Goal: Task Accomplishment & Management: Use online tool/utility

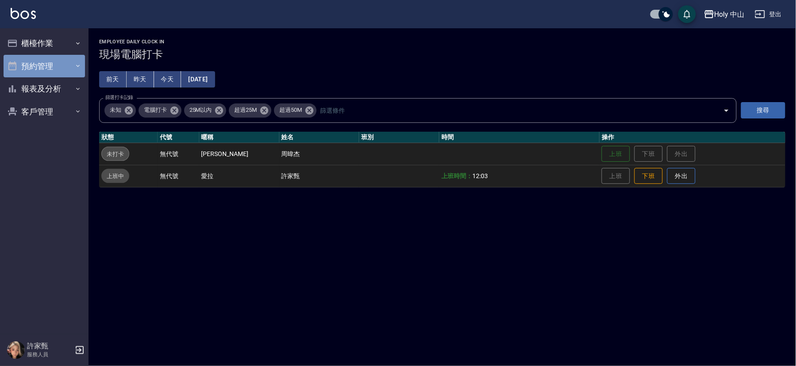
click at [34, 67] on button "預約管理" at bounding box center [44, 66] width 81 height 23
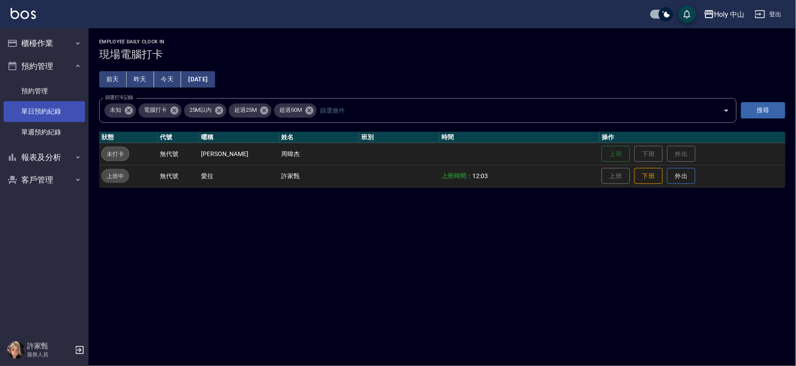
click at [54, 111] on link "單日預約紀錄" at bounding box center [44, 111] width 81 height 20
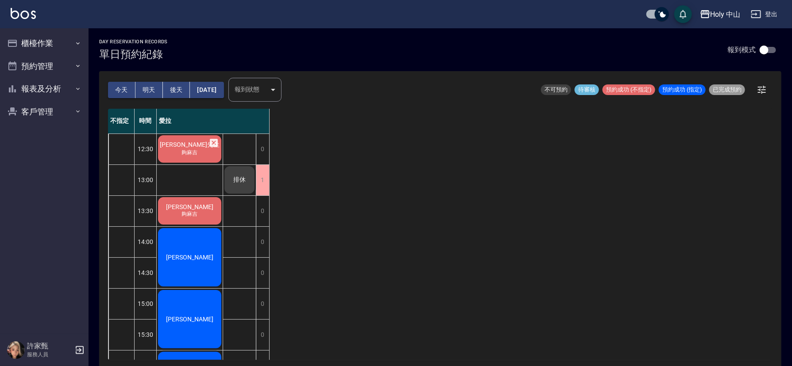
click at [196, 157] on span "夠麻吉" at bounding box center [189, 153] width 19 height 8
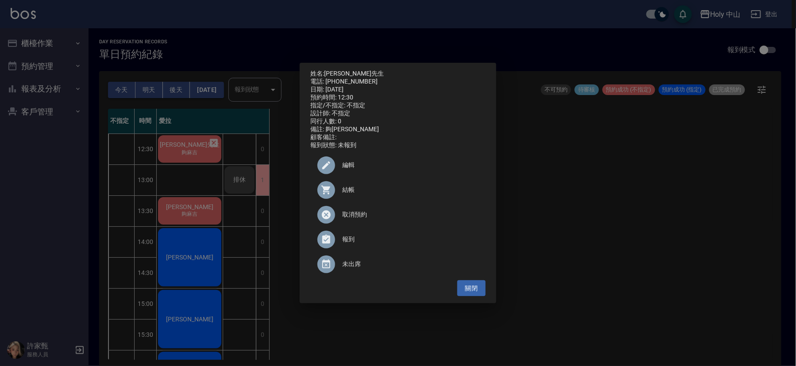
click at [351, 195] on span "結帳" at bounding box center [410, 189] width 136 height 9
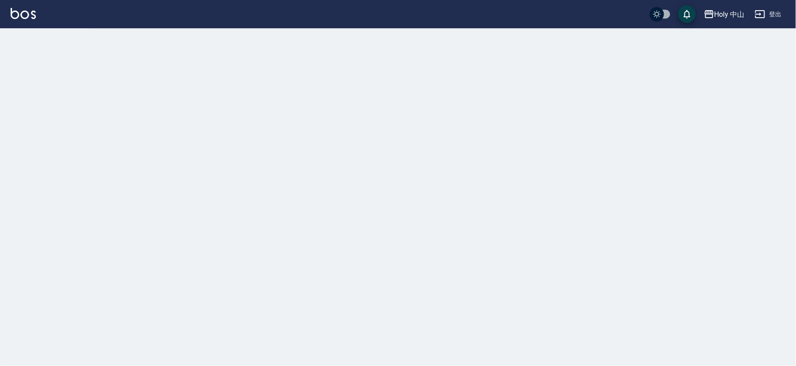
checkbox input "true"
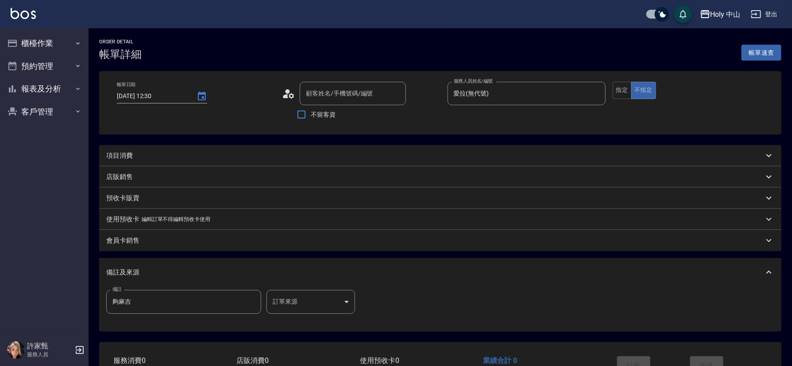
type input "[DATE] 12:30"
type input "愛拉(無代號)"
type input "夠麻吉"
click at [258, 157] on div "項目消費" at bounding box center [434, 155] width 657 height 9
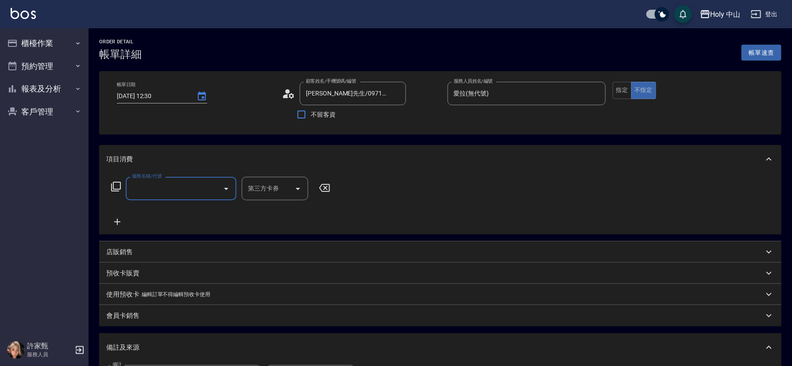
type input "[PERSON_NAME]先生/0971520666/null"
click at [200, 189] on input "服務名稱/代號" at bounding box center [174, 188] width 89 height 15
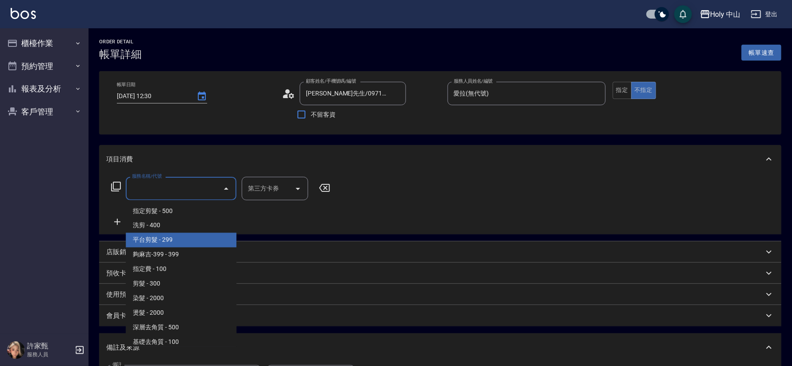
click at [170, 239] on span "平台剪髮 - 299" at bounding box center [181, 240] width 111 height 15
type input "平台剪髮(4)"
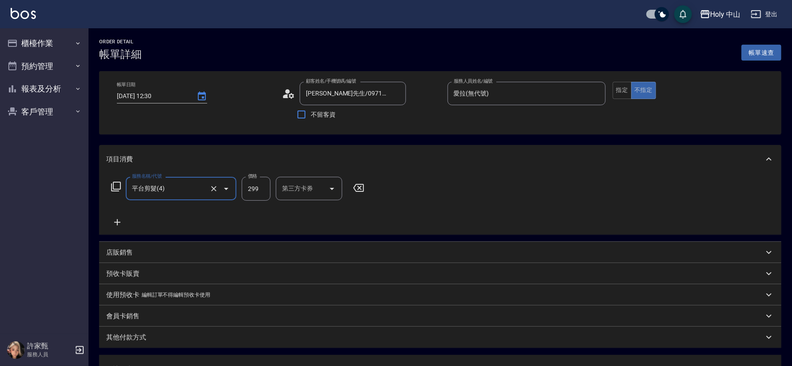
click at [298, 189] on div "第三方卡券 第三方卡券" at bounding box center [309, 188] width 66 height 23
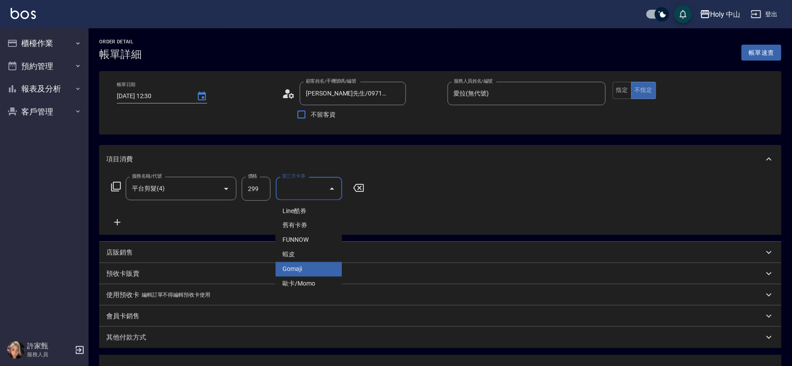
click at [303, 270] on span "Gomaji" at bounding box center [308, 269] width 66 height 15
type input "Gomaji"
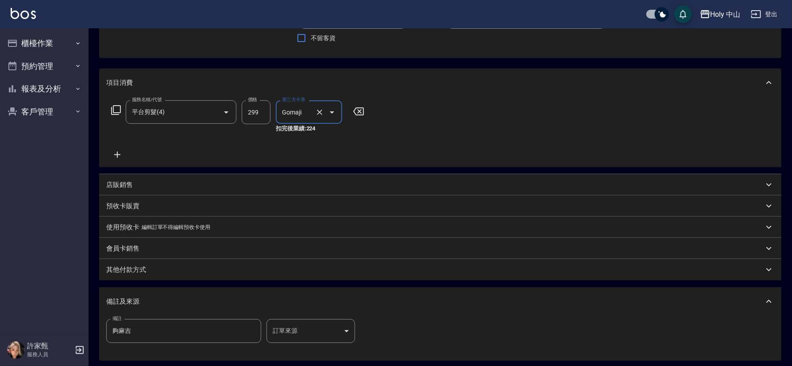
scroll to position [166, 0]
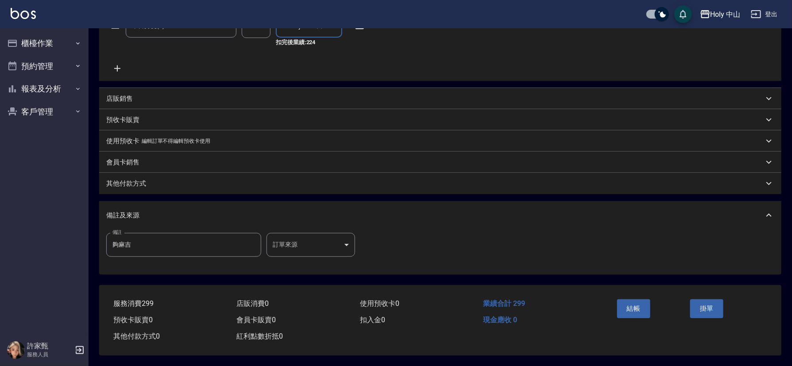
click at [320, 243] on body "Holy 中山 登出 櫃檯作業 打帳單 帳單列表 營業儀表板 現場電腦打卡 預約管理 預約管理 單日預約紀錄 單週預約紀錄 報表及分析 報表目錄 店家日報表 …" at bounding box center [396, 101] width 792 height 529
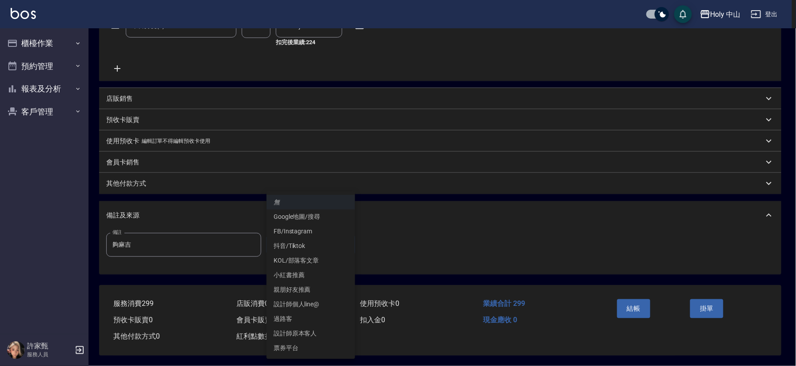
click at [288, 344] on li "票券平台" at bounding box center [310, 348] width 89 height 15
type input "票券平台"
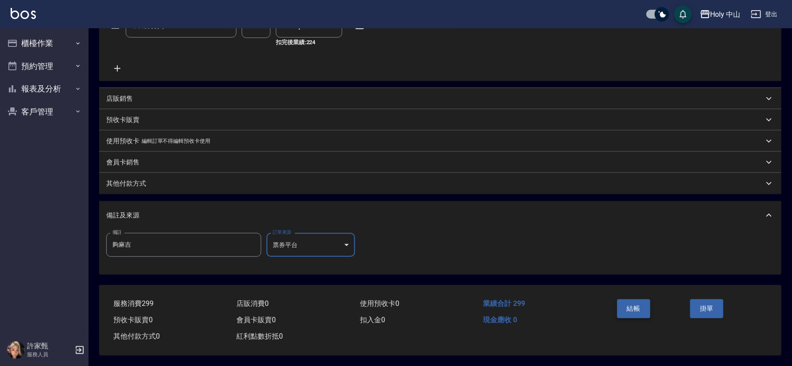
click at [636, 300] on button "結帳" at bounding box center [633, 309] width 33 height 19
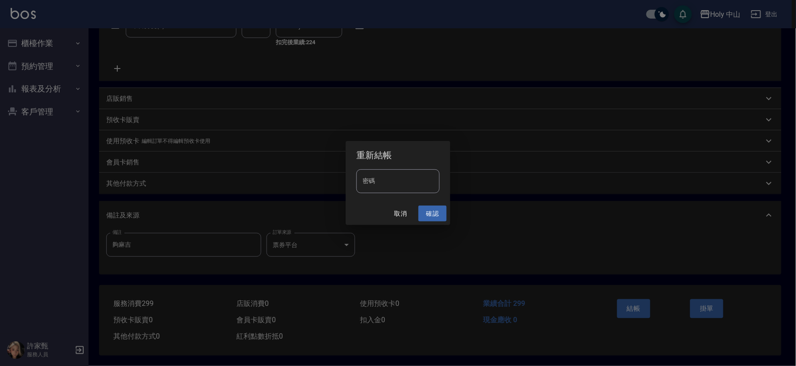
click at [432, 207] on button "確認" at bounding box center [432, 214] width 28 height 16
